Goal: Information Seeking & Learning: Learn about a topic

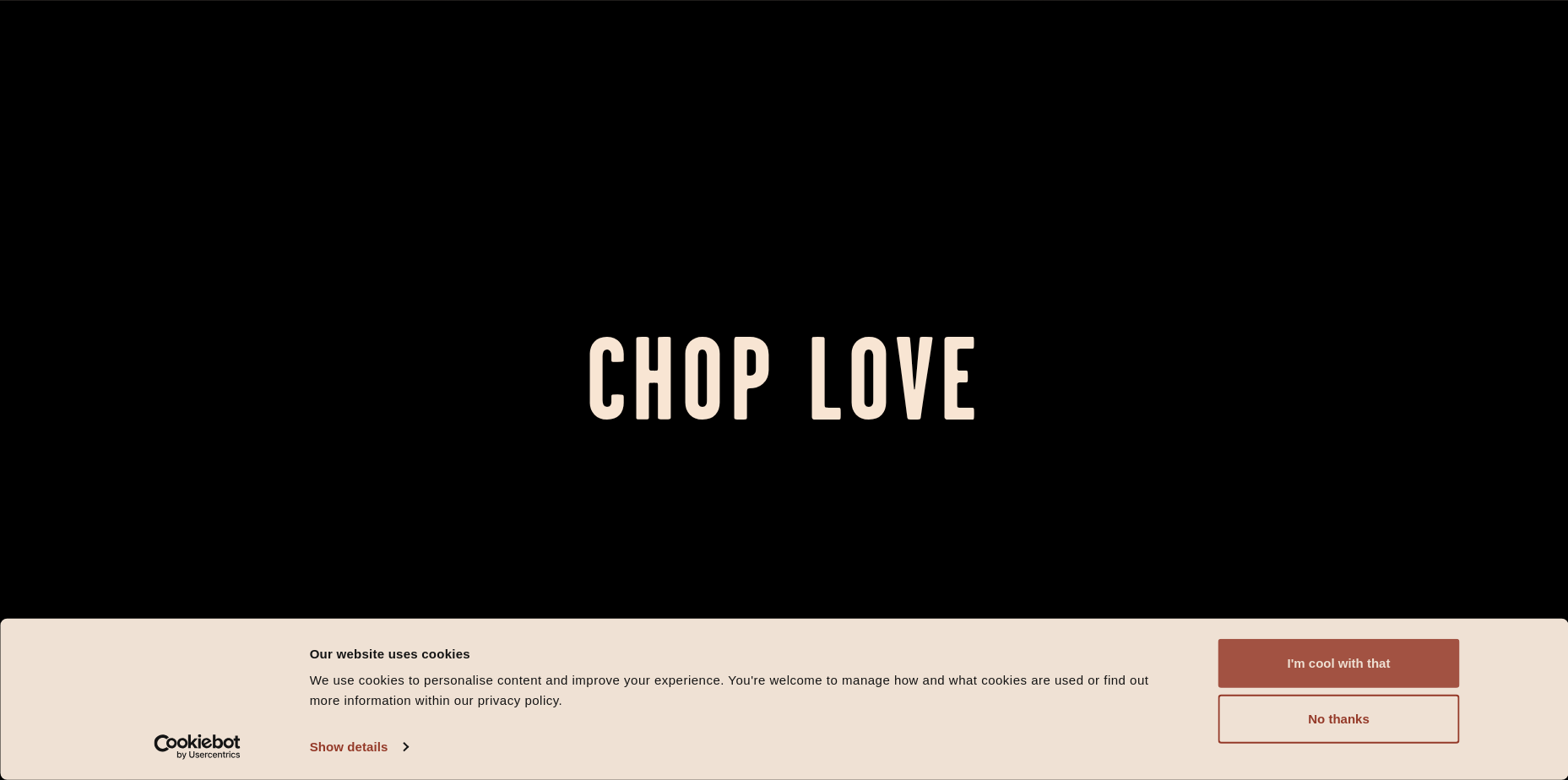
click at [1316, 667] on button "I'm cool with that" at bounding box center [1339, 663] width 241 height 49
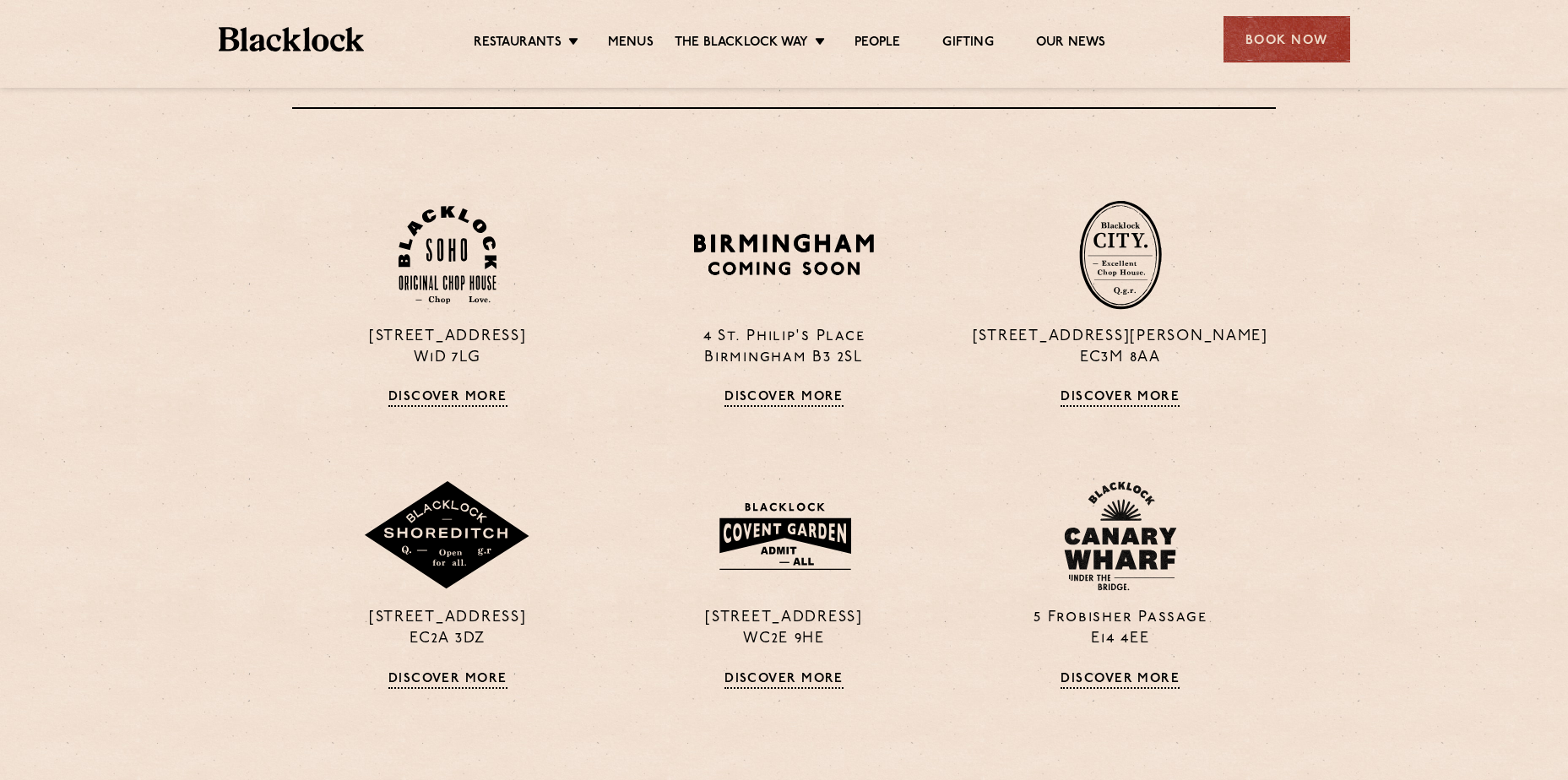
scroll to position [1267, 0]
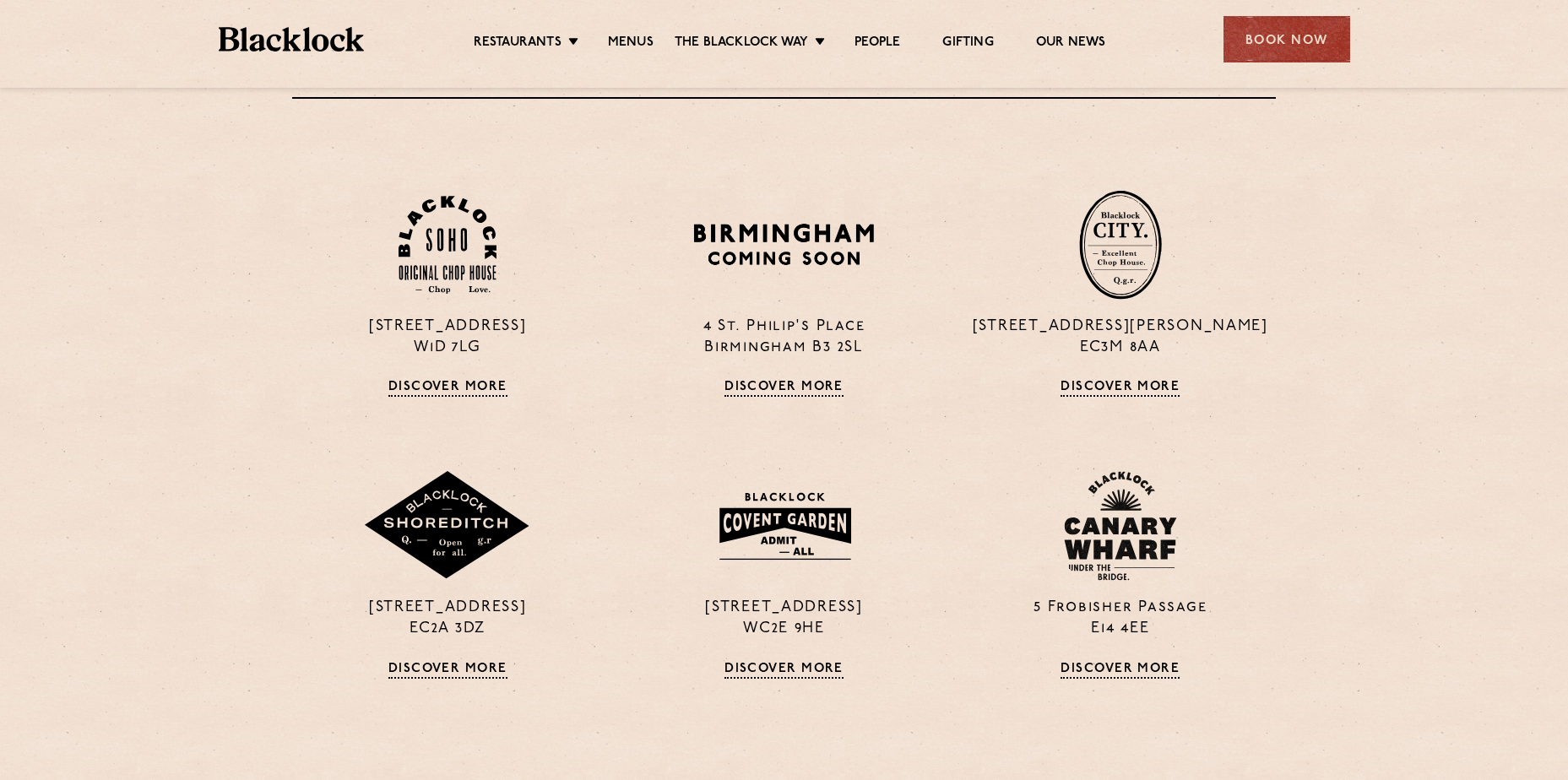
click at [642, 33] on ul "Restaurants [GEOGRAPHIC_DATA] [GEOGRAPHIC_DATA] [GEOGRAPHIC_DATA] [GEOGRAPHIC_D…" at bounding box center [789, 39] width 850 height 27
click at [635, 43] on link "Menus" at bounding box center [630, 44] width 46 height 19
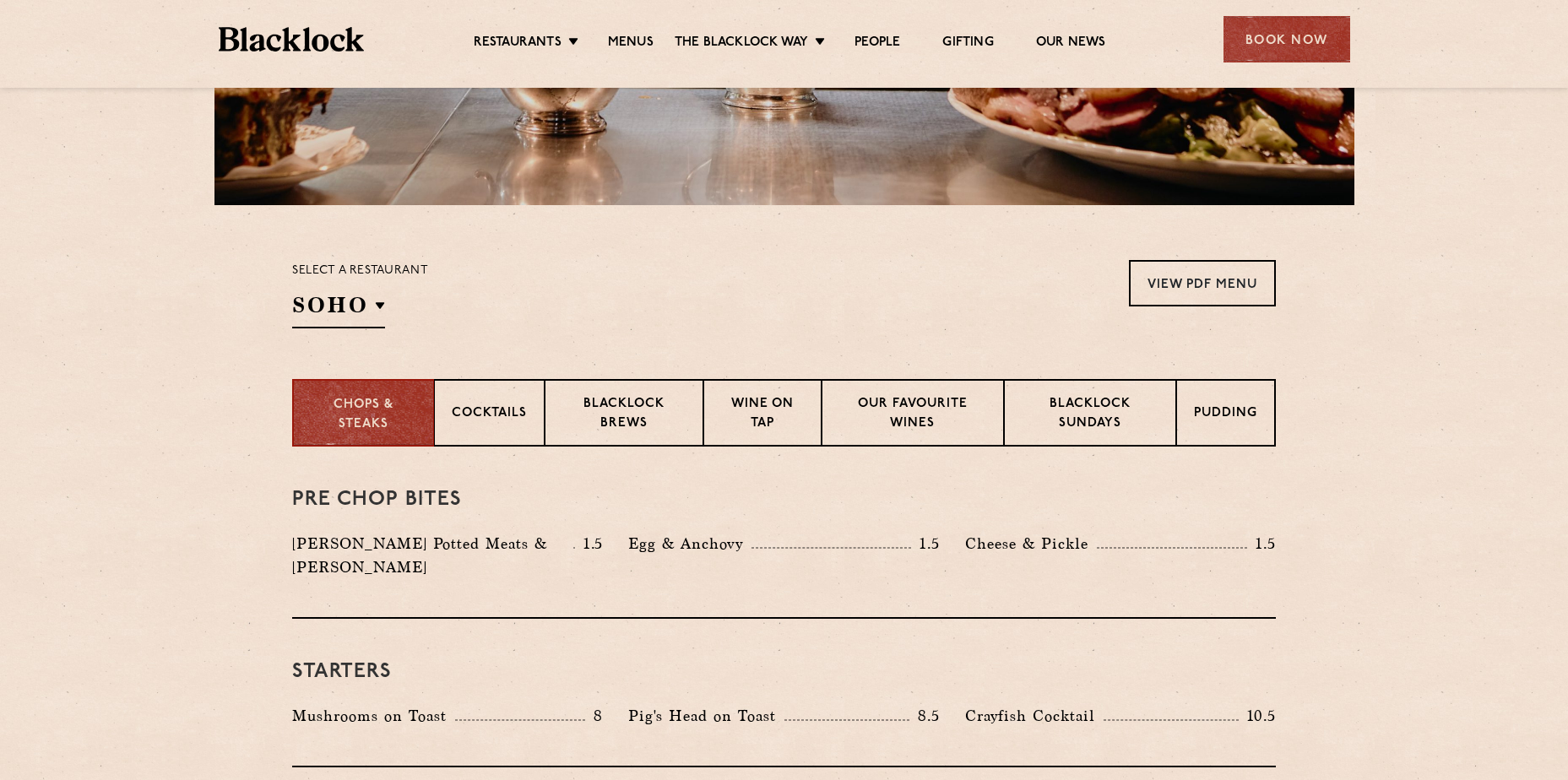
scroll to position [423, 0]
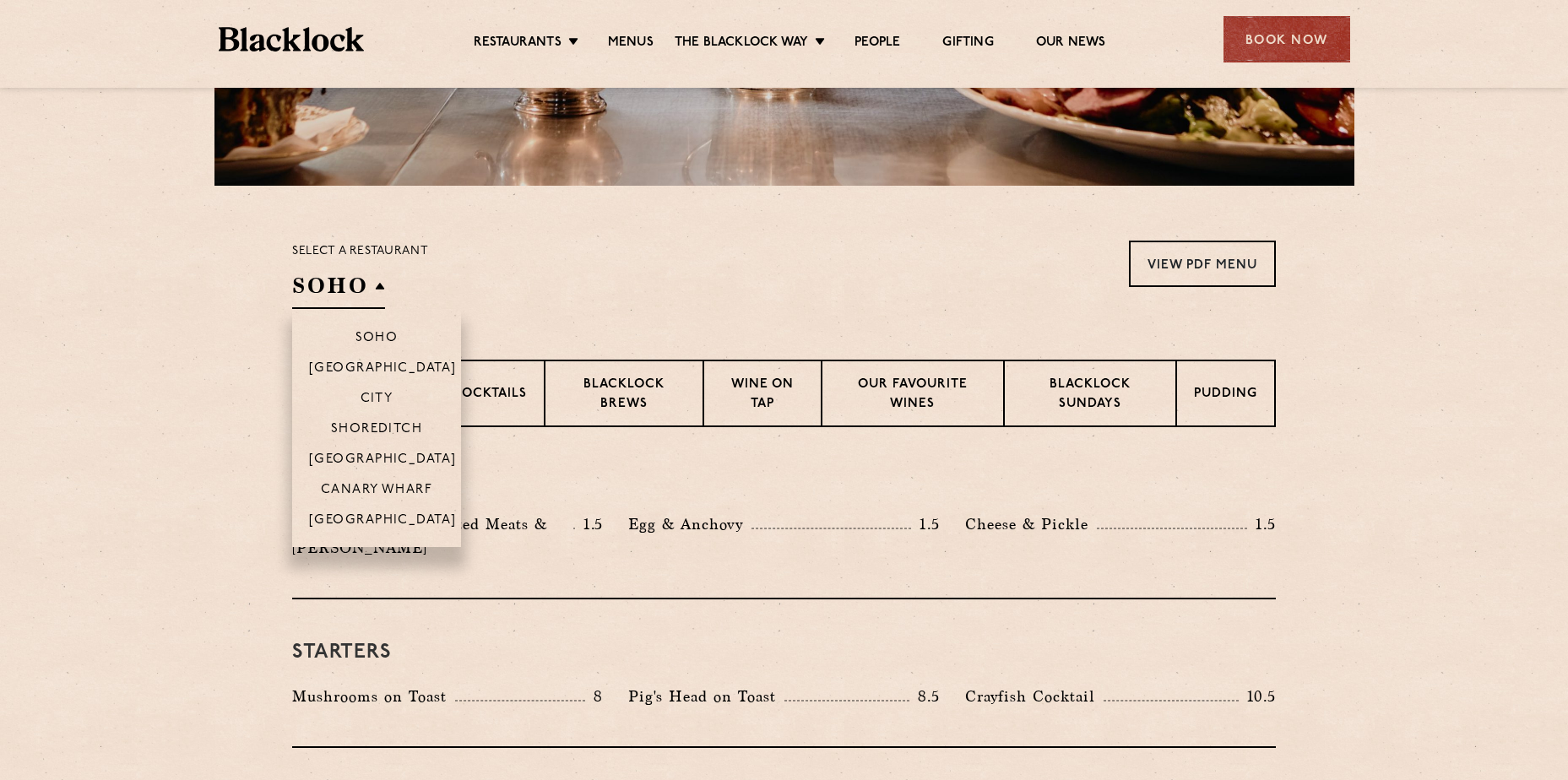
click at [349, 283] on h2 "SOHO" at bounding box center [338, 290] width 93 height 38
click at [398, 483] on p "Canary Wharf" at bounding box center [377, 491] width 112 height 17
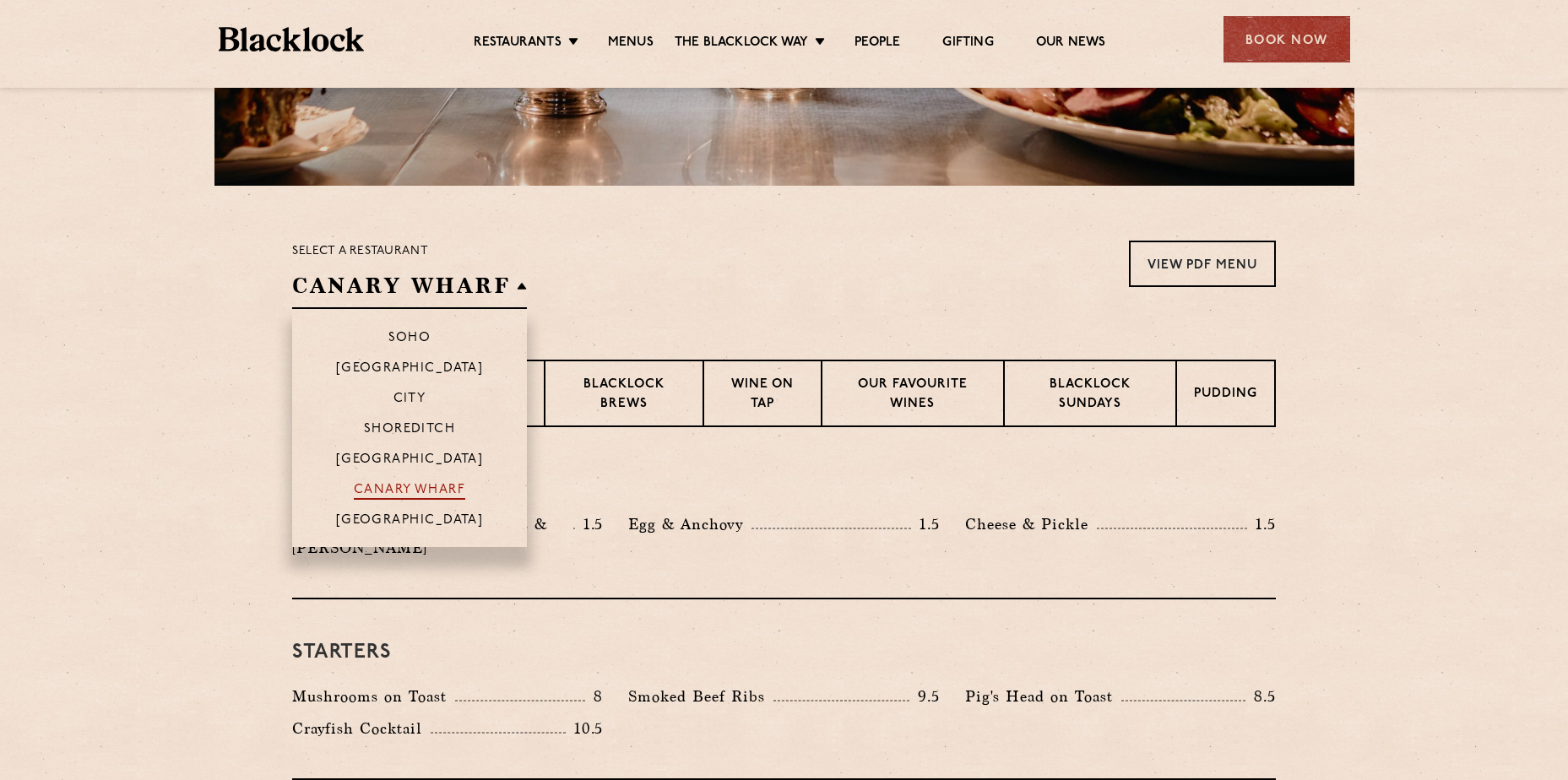
click at [398, 491] on p "Canary Wharf" at bounding box center [410, 491] width 112 height 17
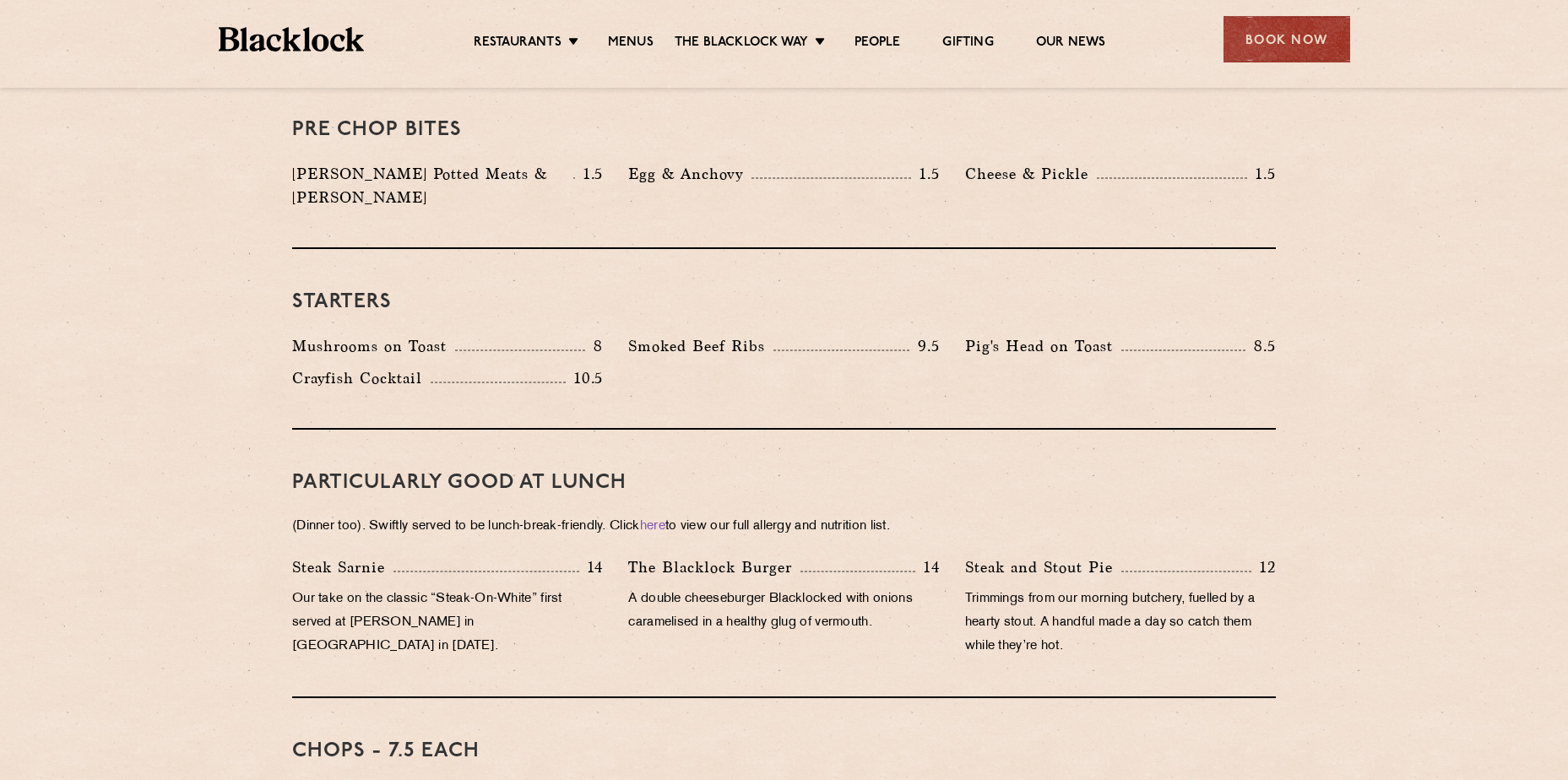
scroll to position [507, 0]
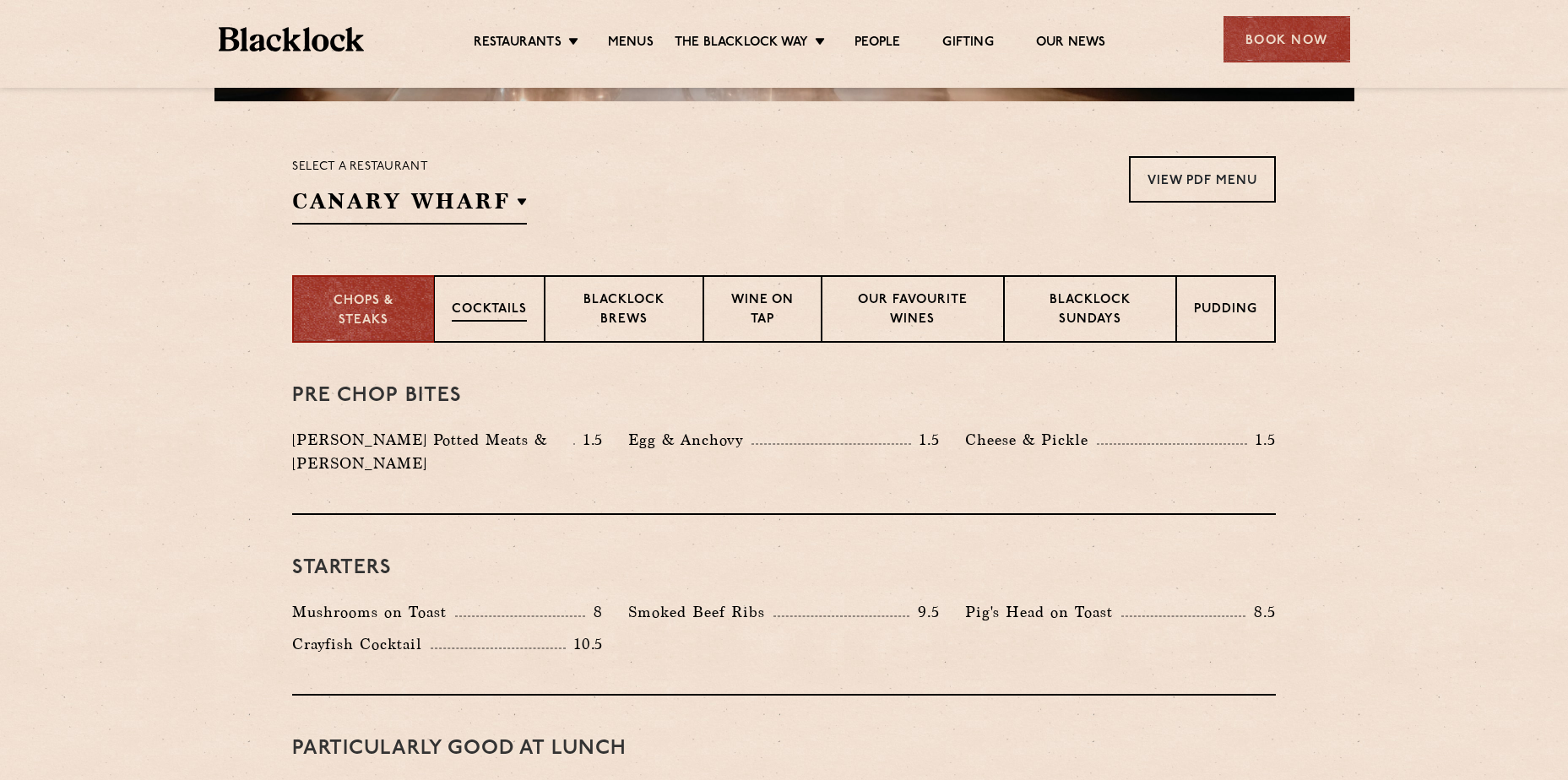
click at [529, 317] on div "Cocktails" at bounding box center [489, 308] width 111 height 68
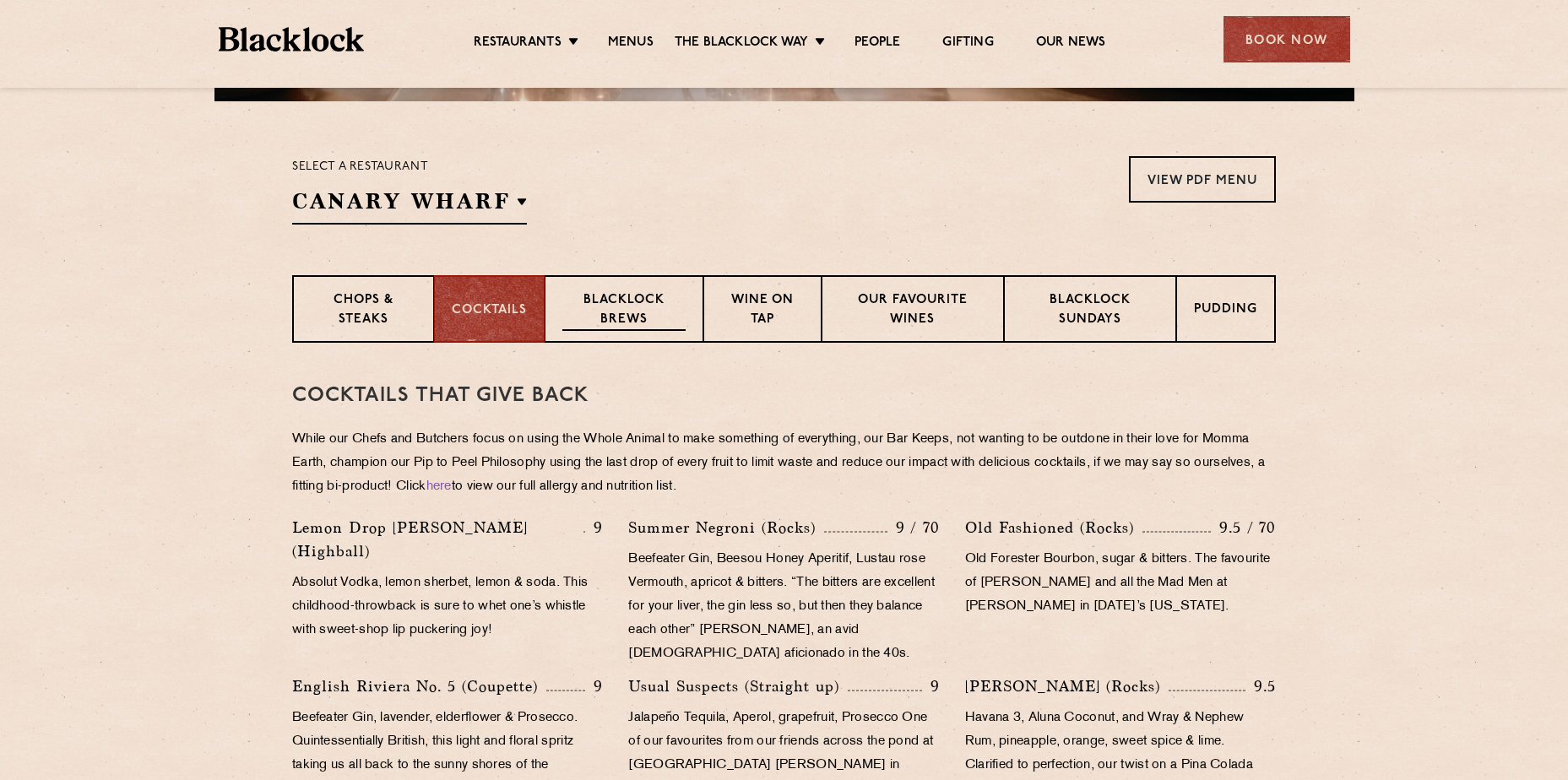
click at [598, 315] on p "Blacklock Brews" at bounding box center [624, 311] width 124 height 40
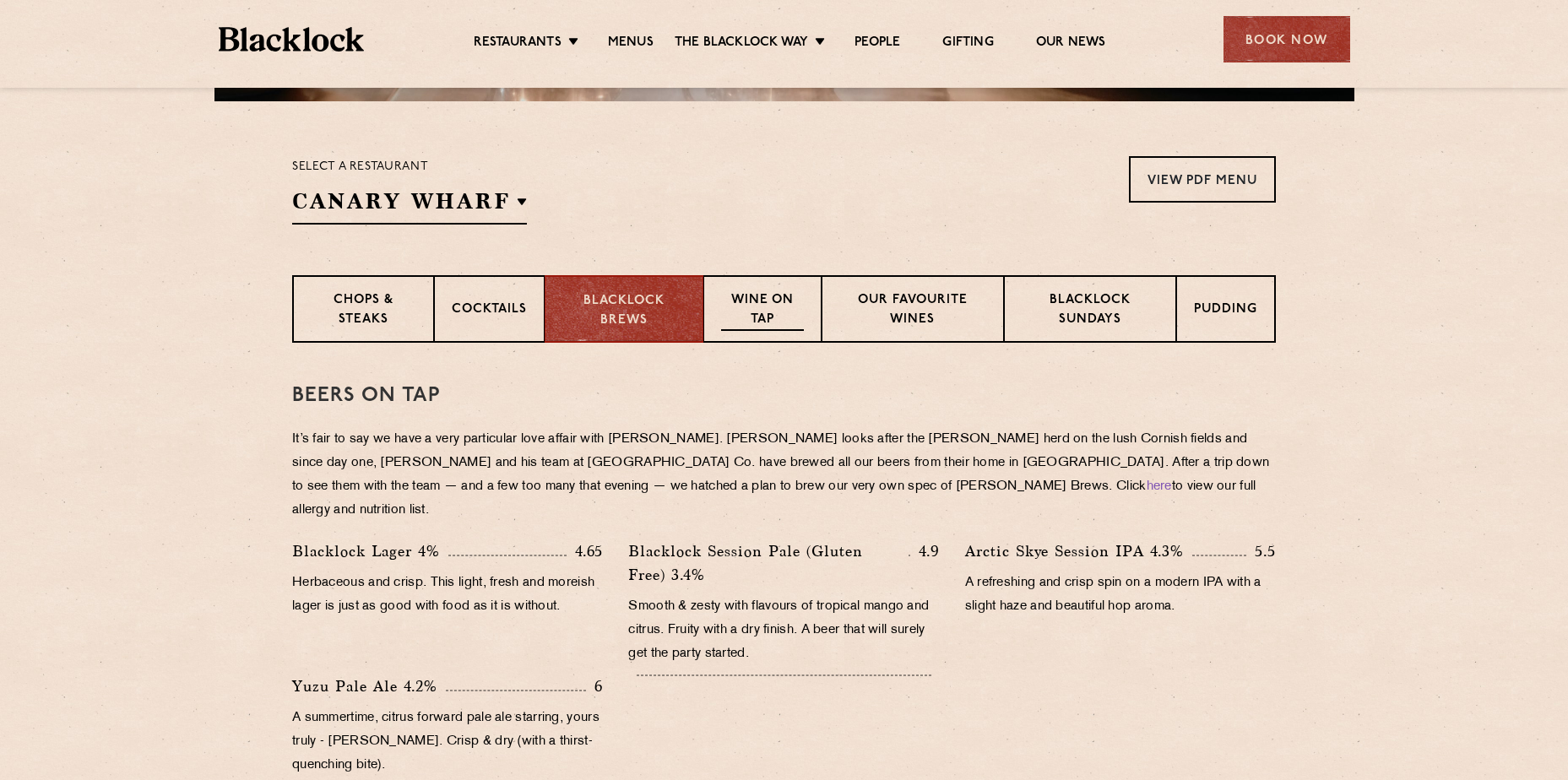
click at [758, 321] on p "Wine on Tap" at bounding box center [763, 311] width 82 height 40
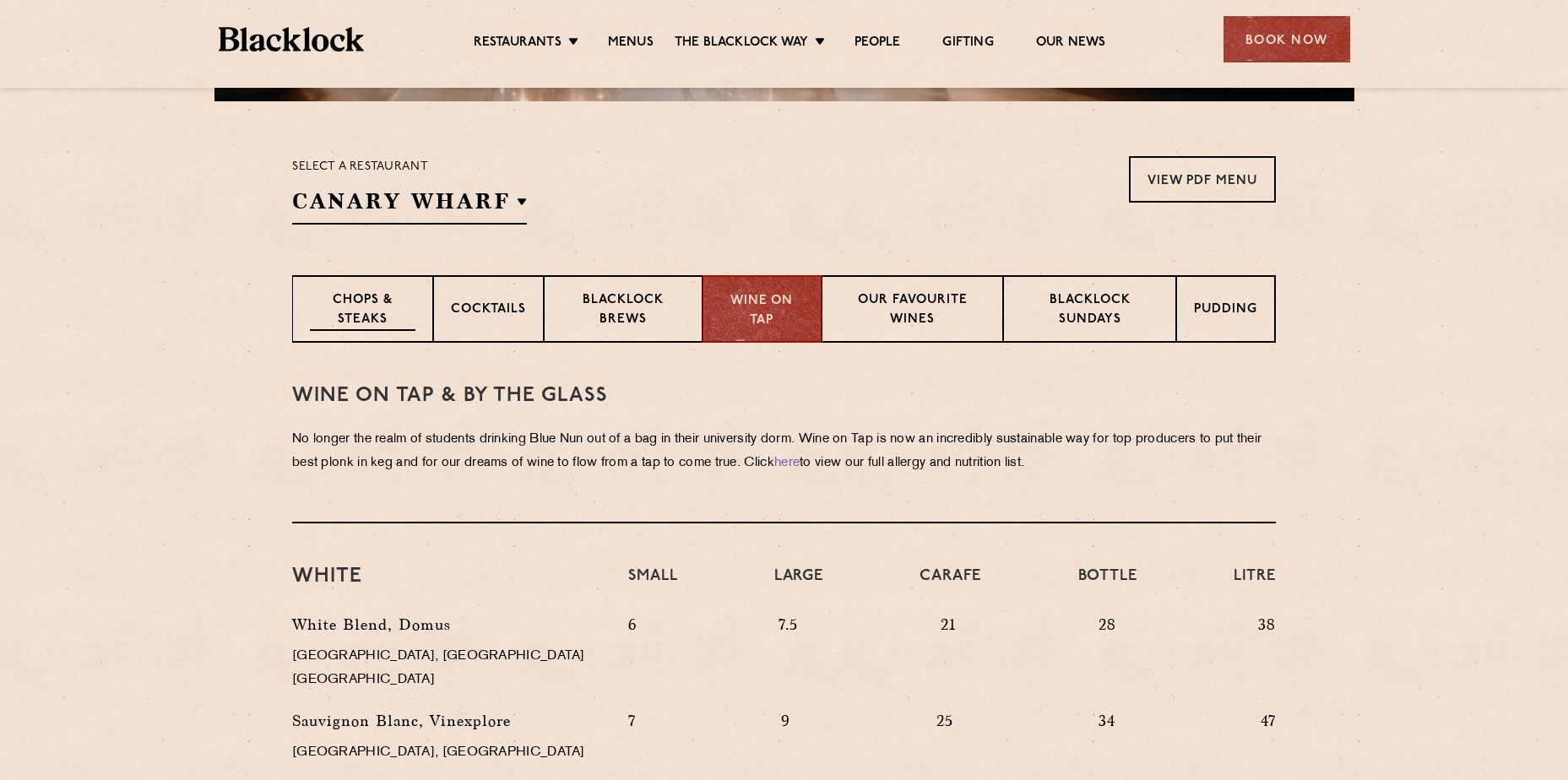
click at [377, 294] on p "Chops & Steaks" at bounding box center [362, 311] width 106 height 40
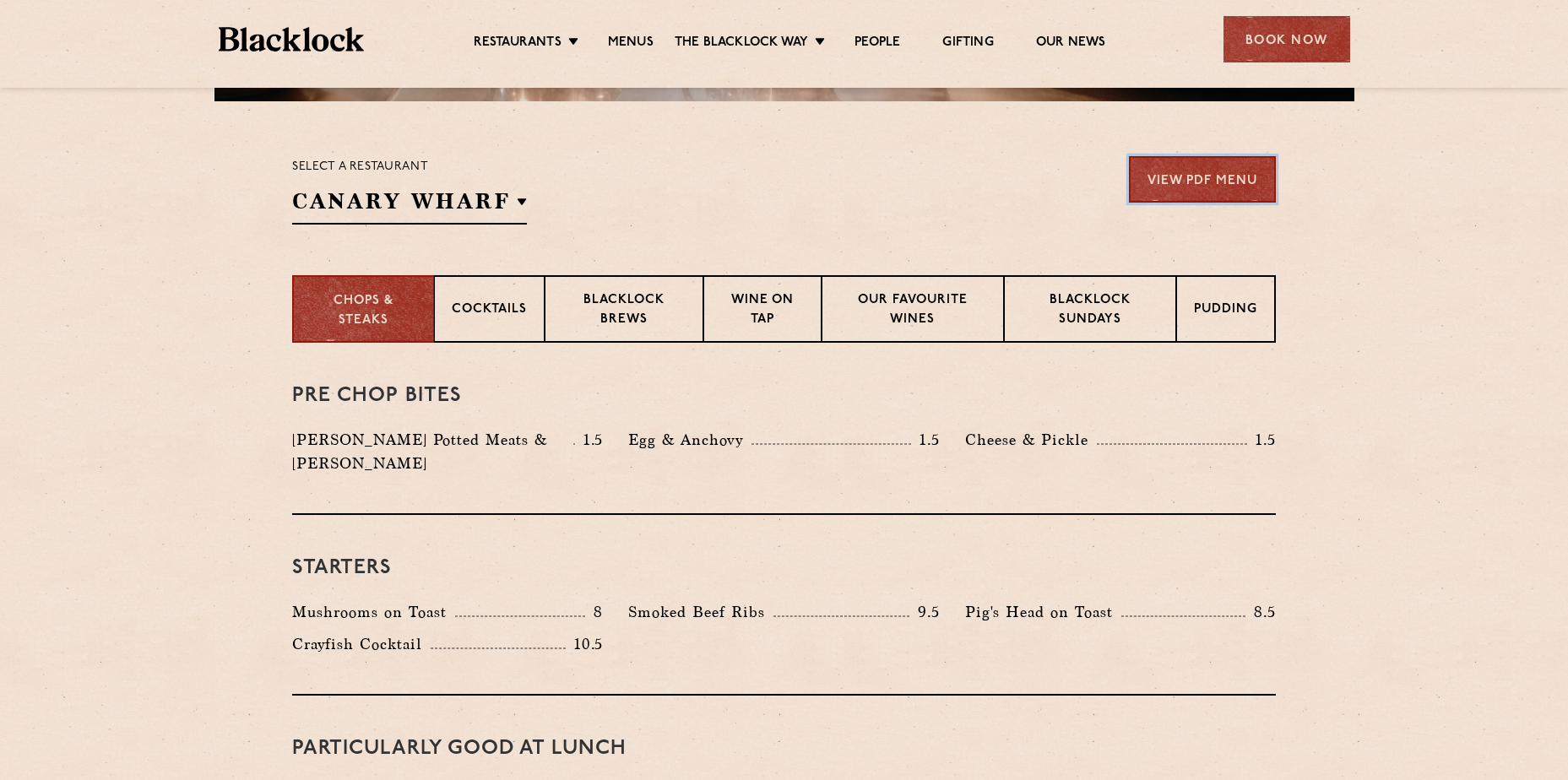
click at [1173, 168] on link "View PDF Menu" at bounding box center [1201, 180] width 147 height 46
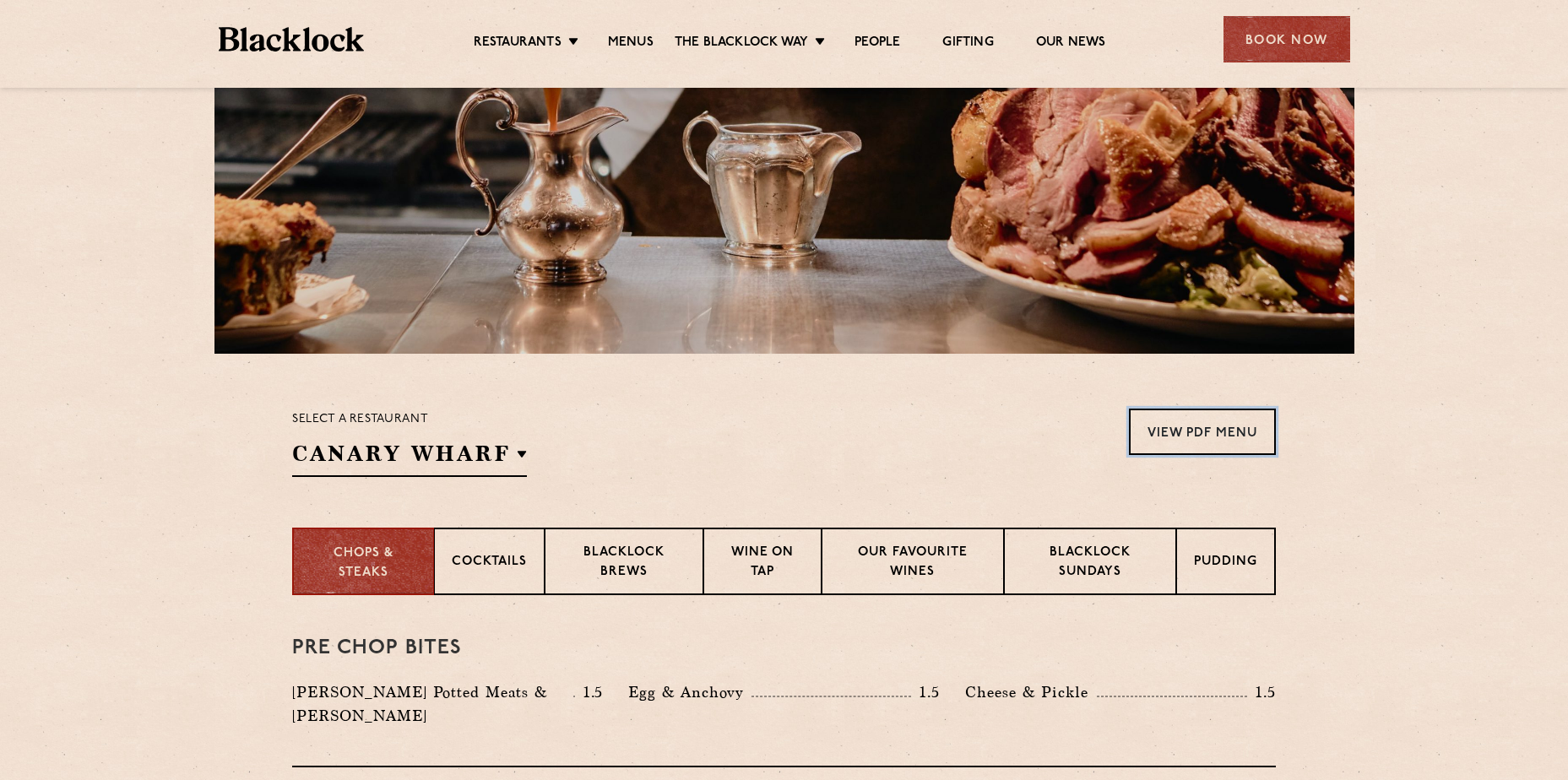
scroll to position [253, 0]
